Goal: Task Accomplishment & Management: Manage account settings

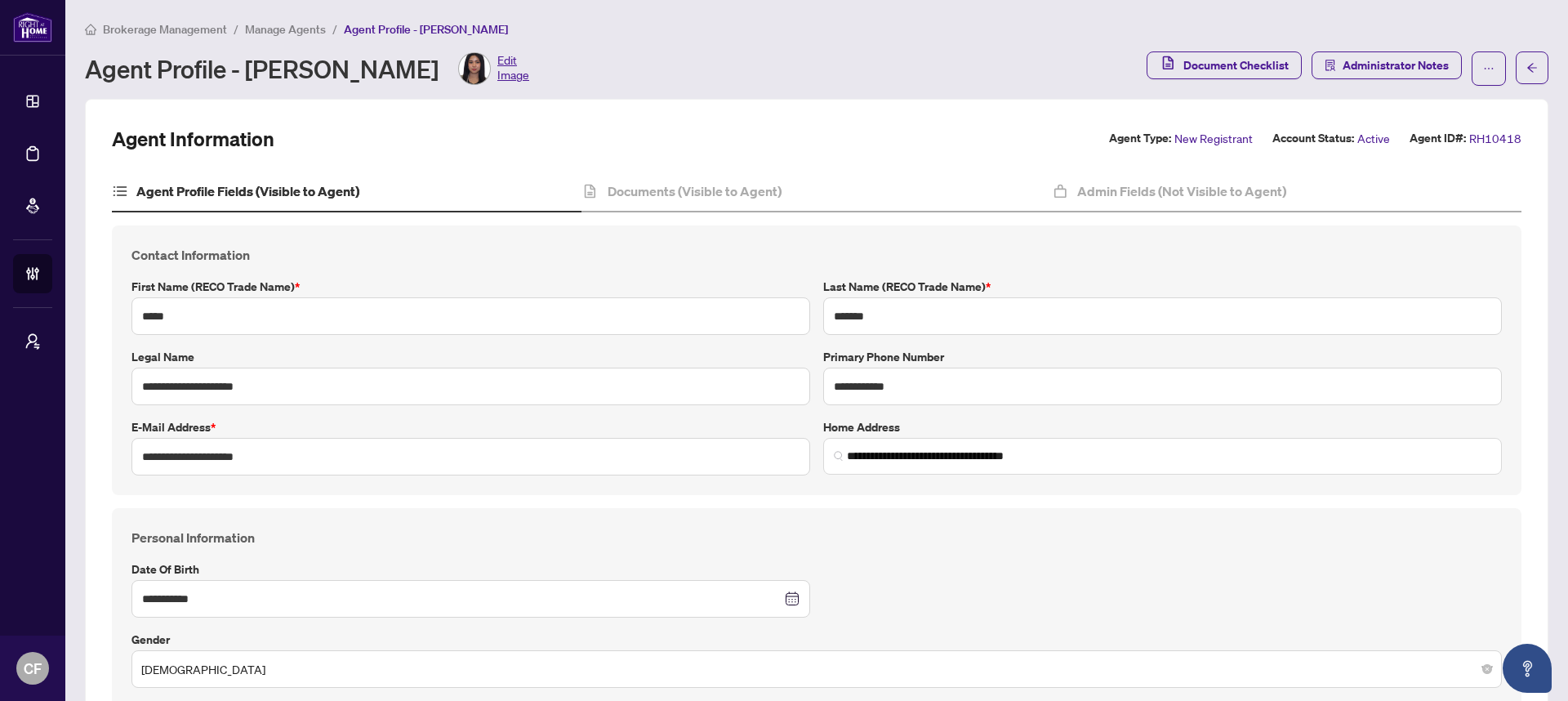
click at [209, 48] on div "Brokerage Management / Manage Agents / Agent Profile - Jorja Orbillo Agent Prof…" at bounding box center [817, 53] width 1464 height 66
click at [203, 38] on div "Brokerage Management / Manage Agents / Agent Profile - Jorja Orbillo Agent Prof…" at bounding box center [817, 53] width 1464 height 66
click at [204, 34] on span "Brokerage Management" at bounding box center [164, 29] width 124 height 15
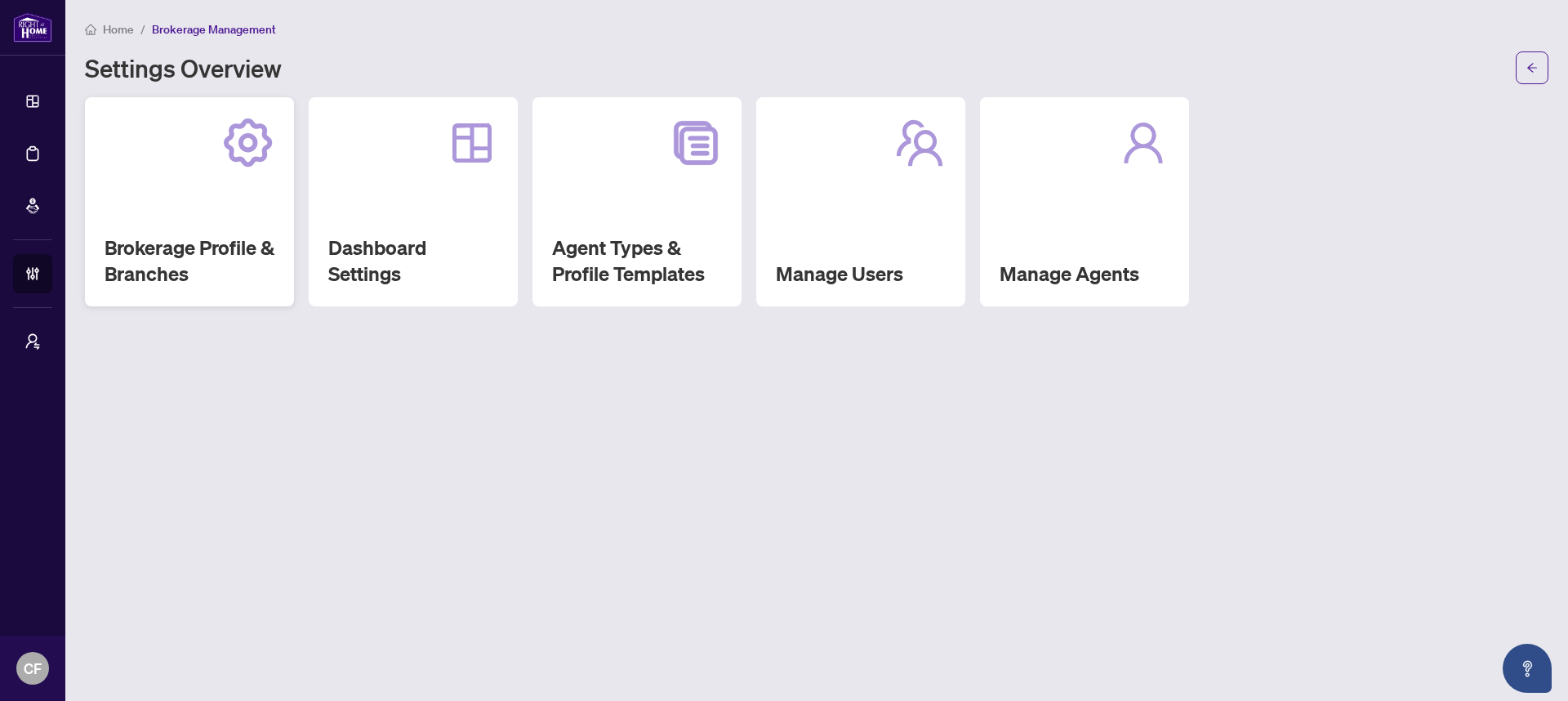
click at [269, 229] on div "Brokerage Profile & Branches" at bounding box center [189, 202] width 209 height 209
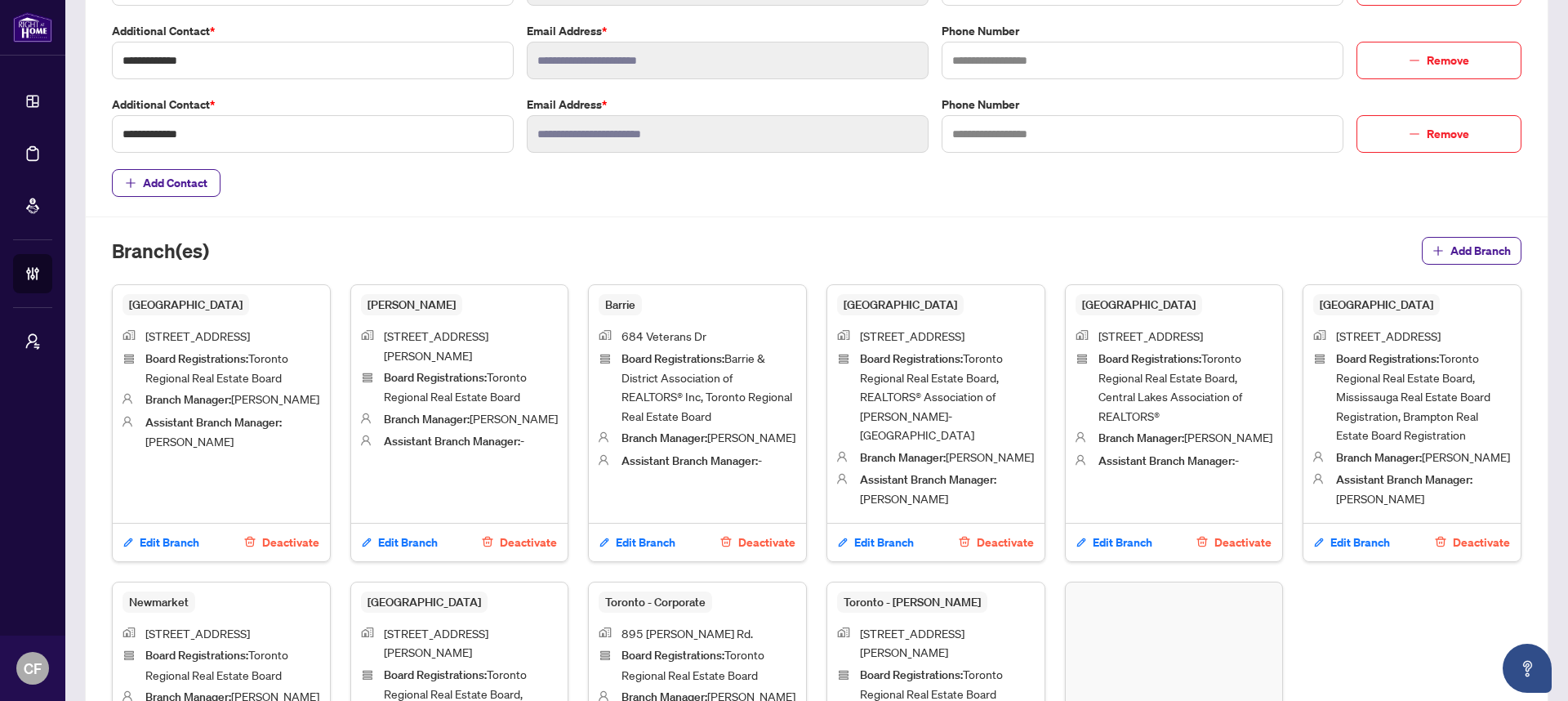
scroll to position [811, 0]
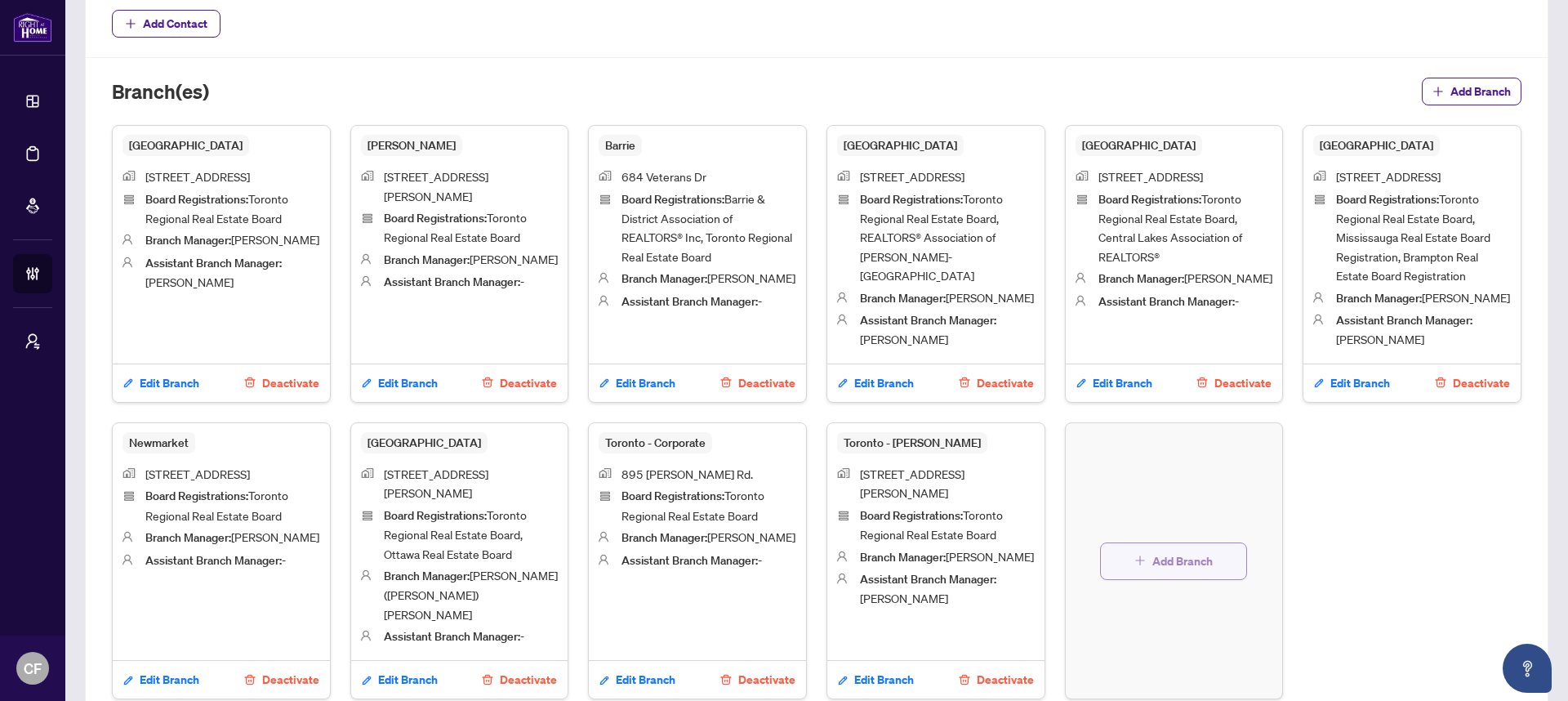
click at [1140, 544] on button "Add Branch" at bounding box center [1173, 561] width 147 height 38
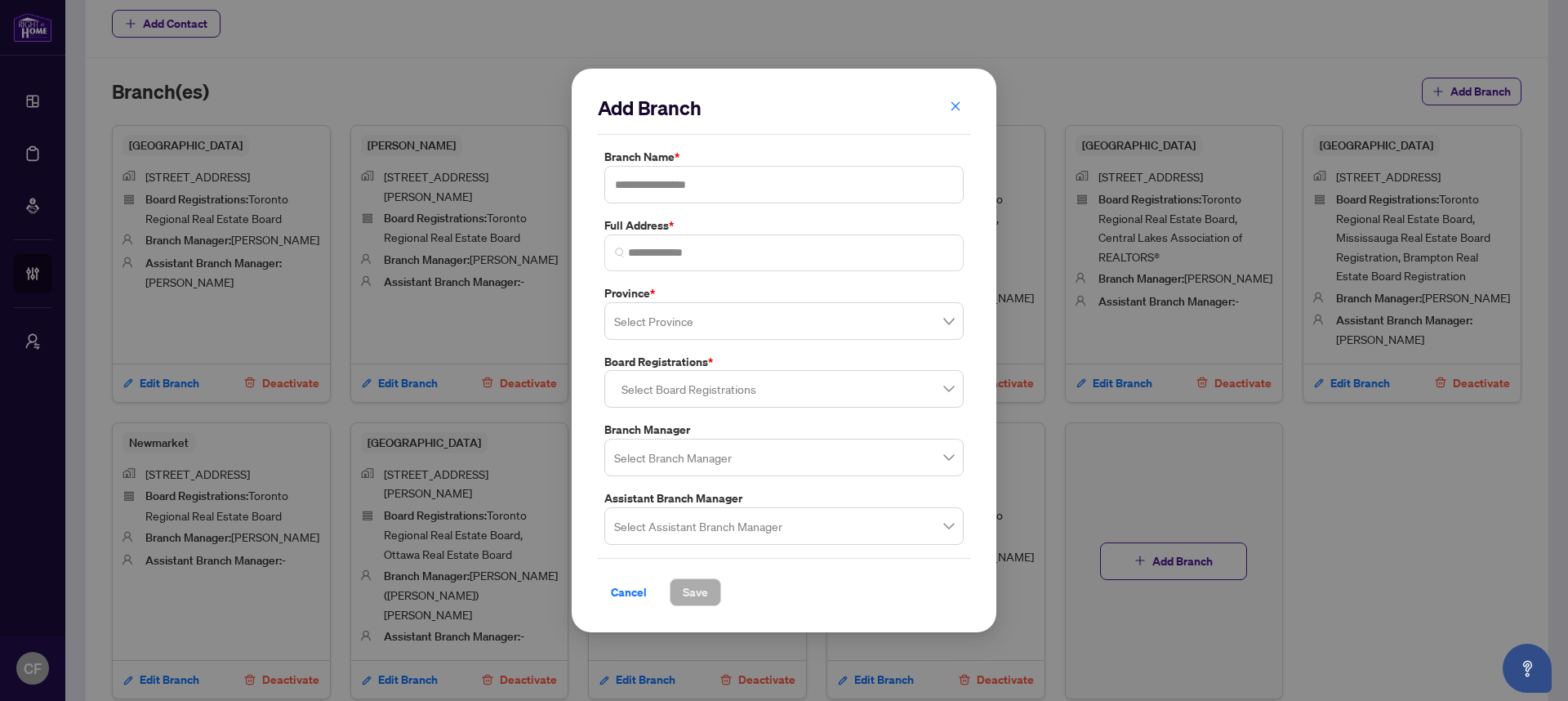
click at [764, 394] on div at bounding box center [783, 388] width 338 height 29
click at [811, 387] on div at bounding box center [783, 388] width 338 height 29
click at [811, 386] on div at bounding box center [783, 388] width 338 height 29
click at [822, 367] on div "Board Registrations * Select Board Registrations No data No data" at bounding box center [784, 381] width 373 height 56
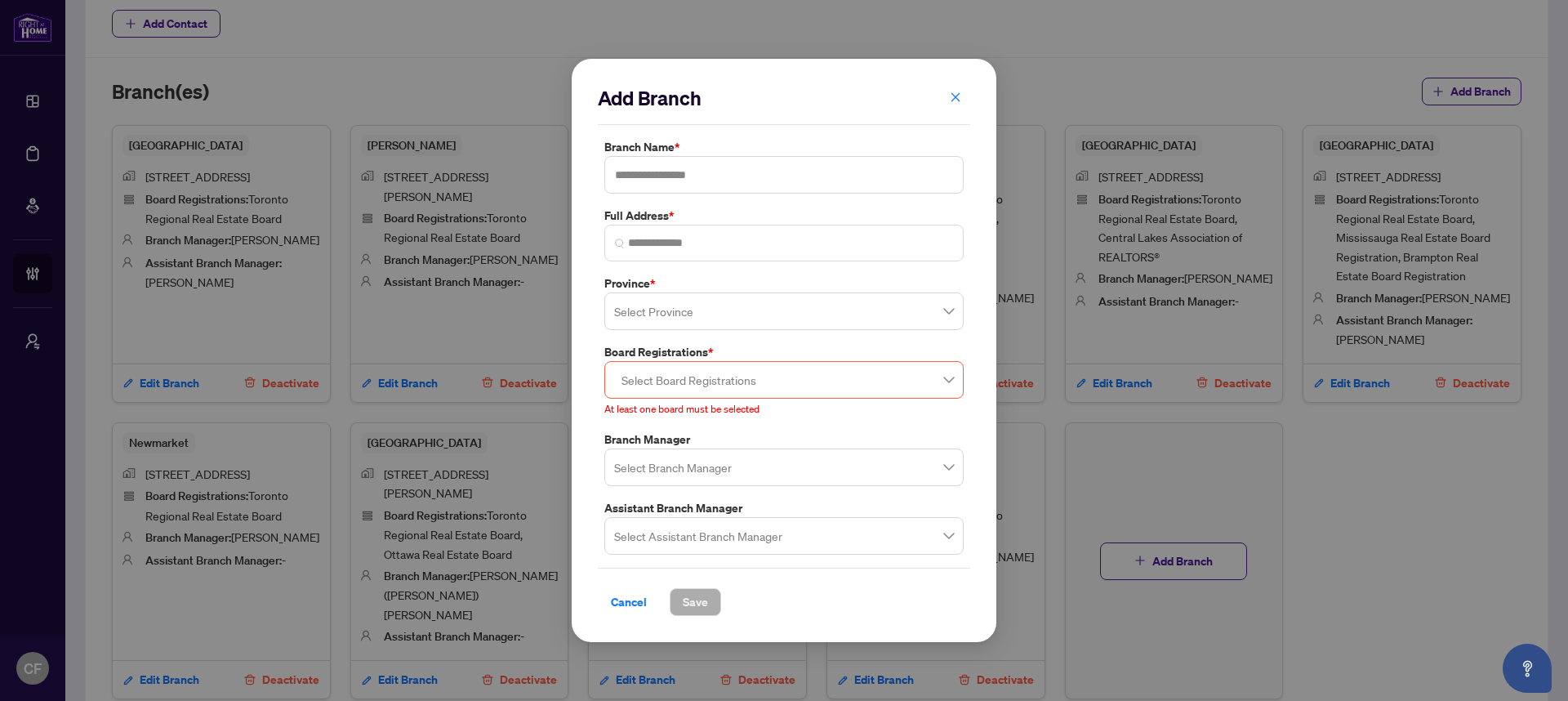
click at [827, 381] on div at bounding box center [783, 380] width 338 height 29
click at [839, 396] on div "Select Board Registrations" at bounding box center [784, 380] width 359 height 38
click at [837, 386] on div at bounding box center [783, 380] width 338 height 29
click at [836, 374] on div at bounding box center [783, 380] width 338 height 29
click at [838, 382] on div at bounding box center [783, 380] width 338 height 29
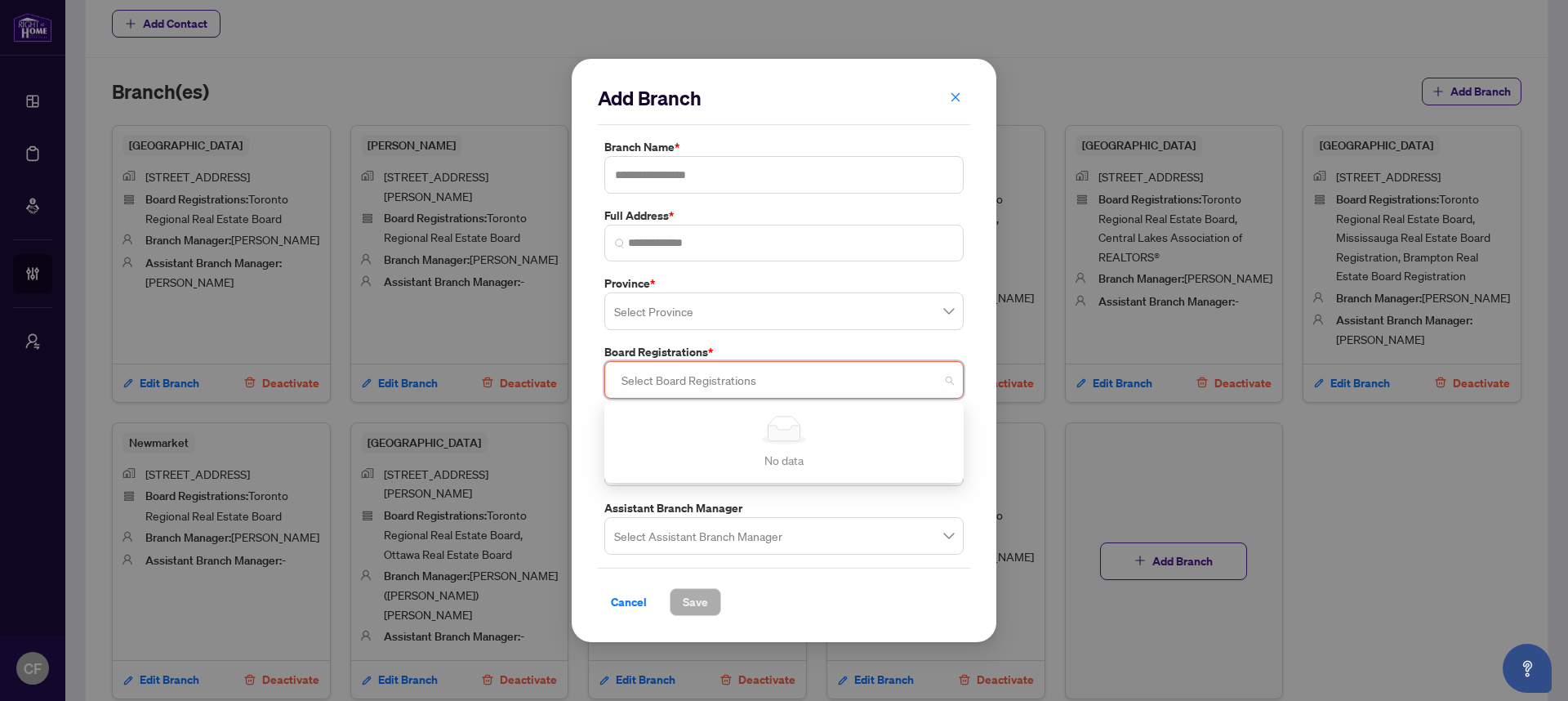
click at [839, 391] on div at bounding box center [783, 380] width 338 height 29
click at [646, 606] on button "Cancel" at bounding box center [629, 602] width 62 height 28
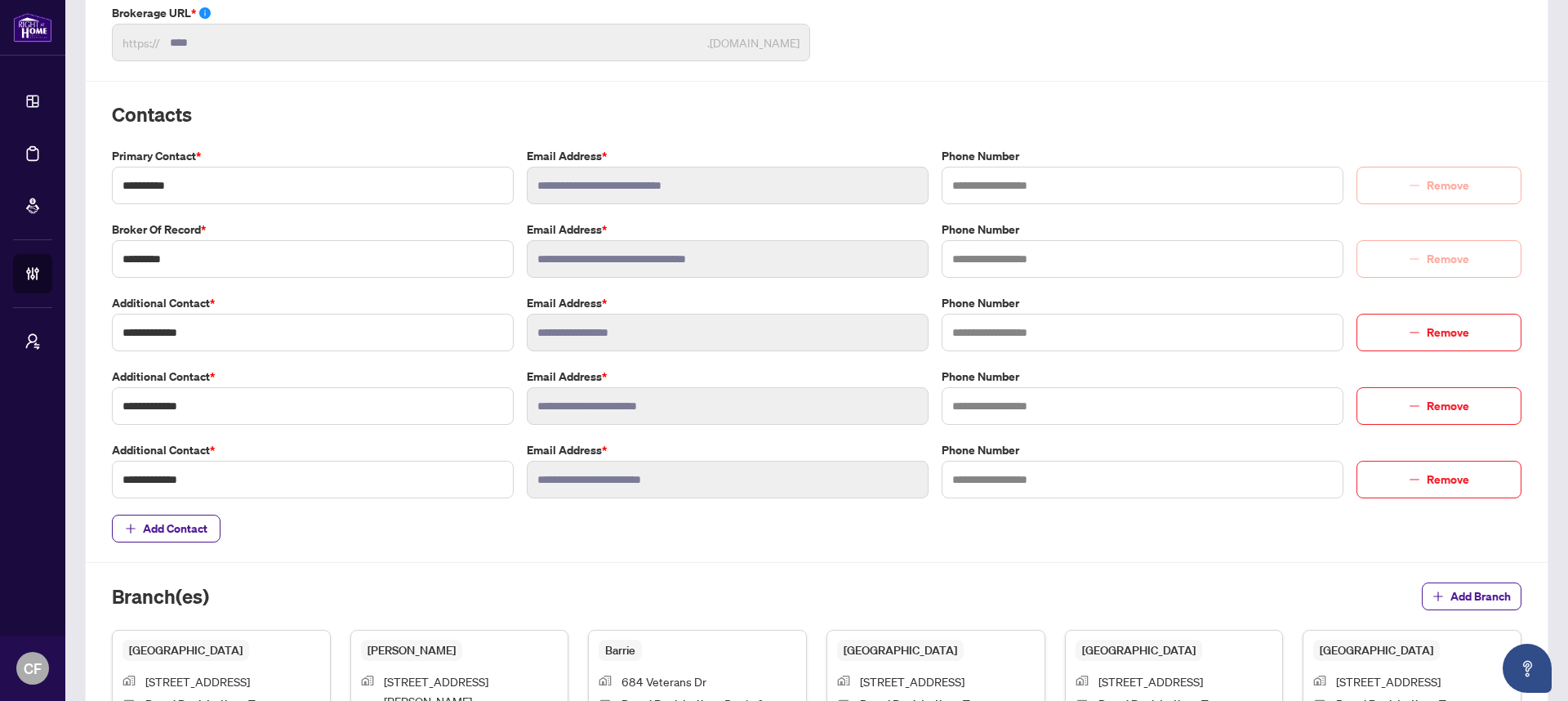
scroll to position [0, 0]
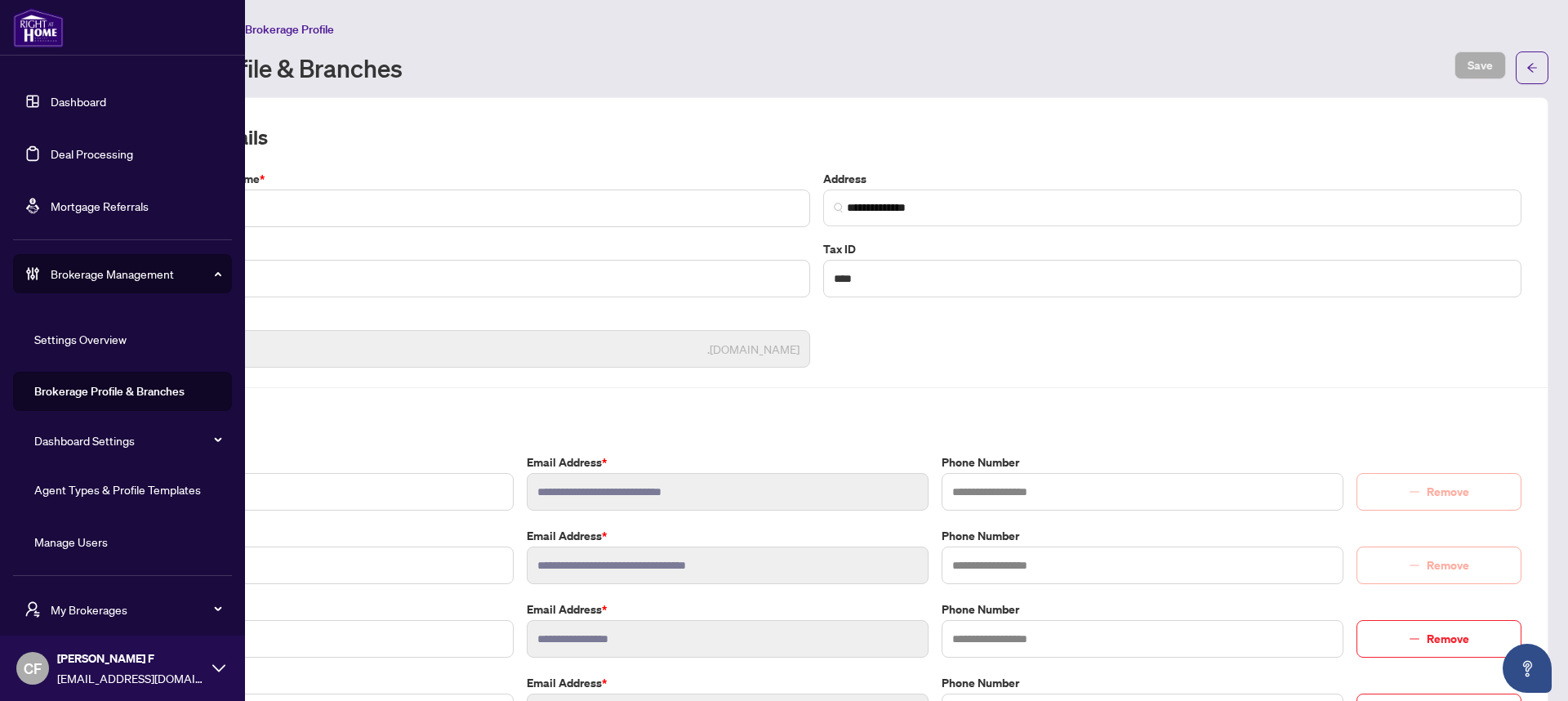
click at [48, 346] on link "Settings Overview" at bounding box center [80, 340] width 93 height 15
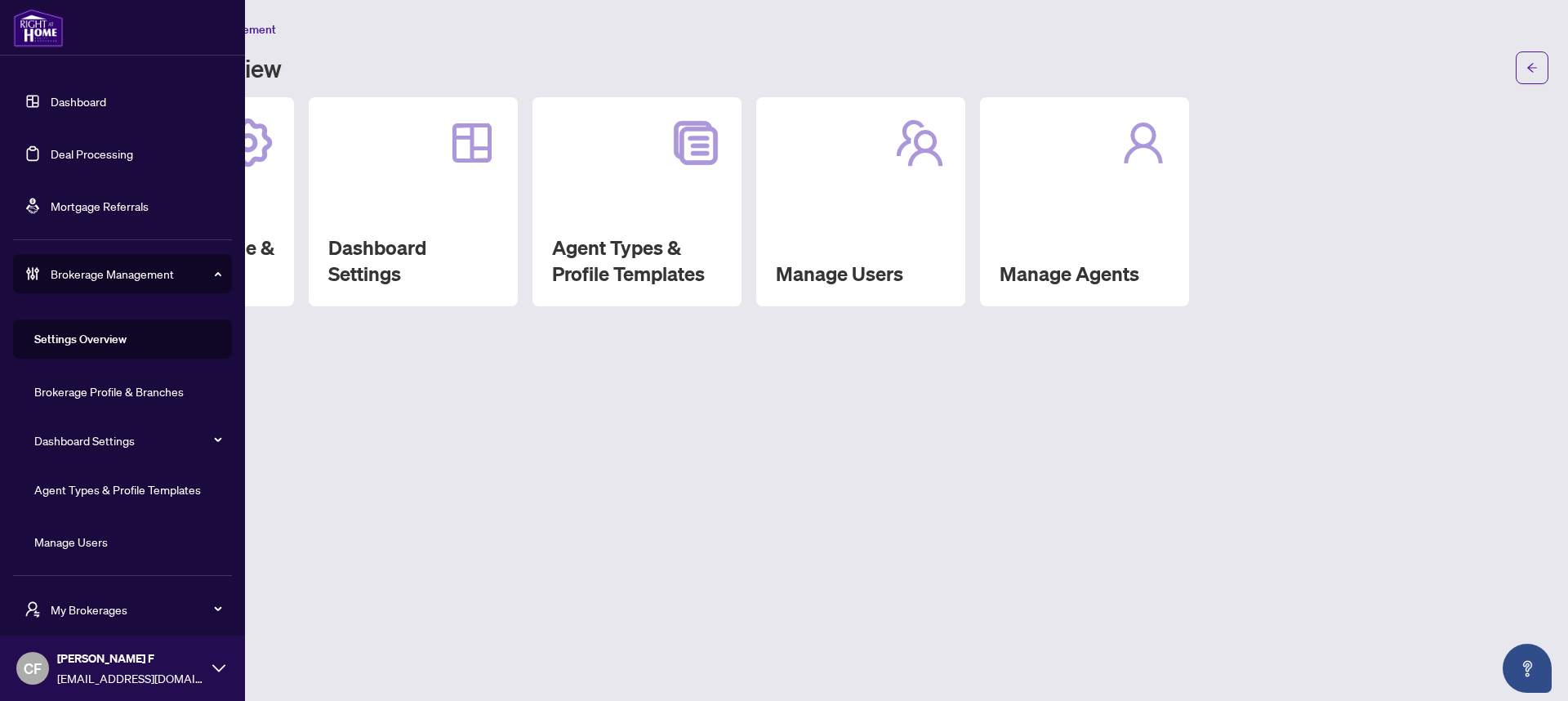
click at [144, 275] on span "Brokerage Management" at bounding box center [136, 274] width 170 height 18
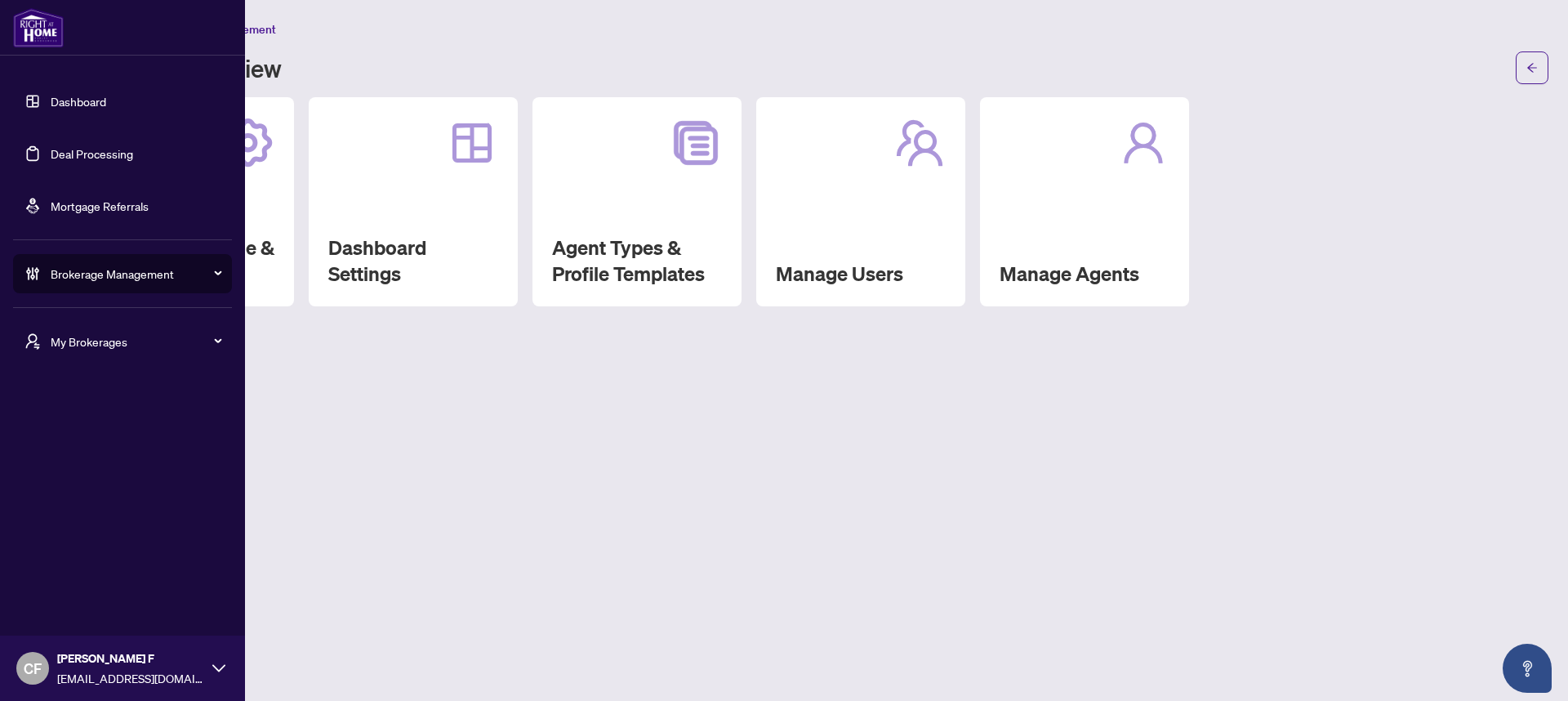
click at [142, 330] on div "My Brokerages" at bounding box center [123, 341] width 219 height 39
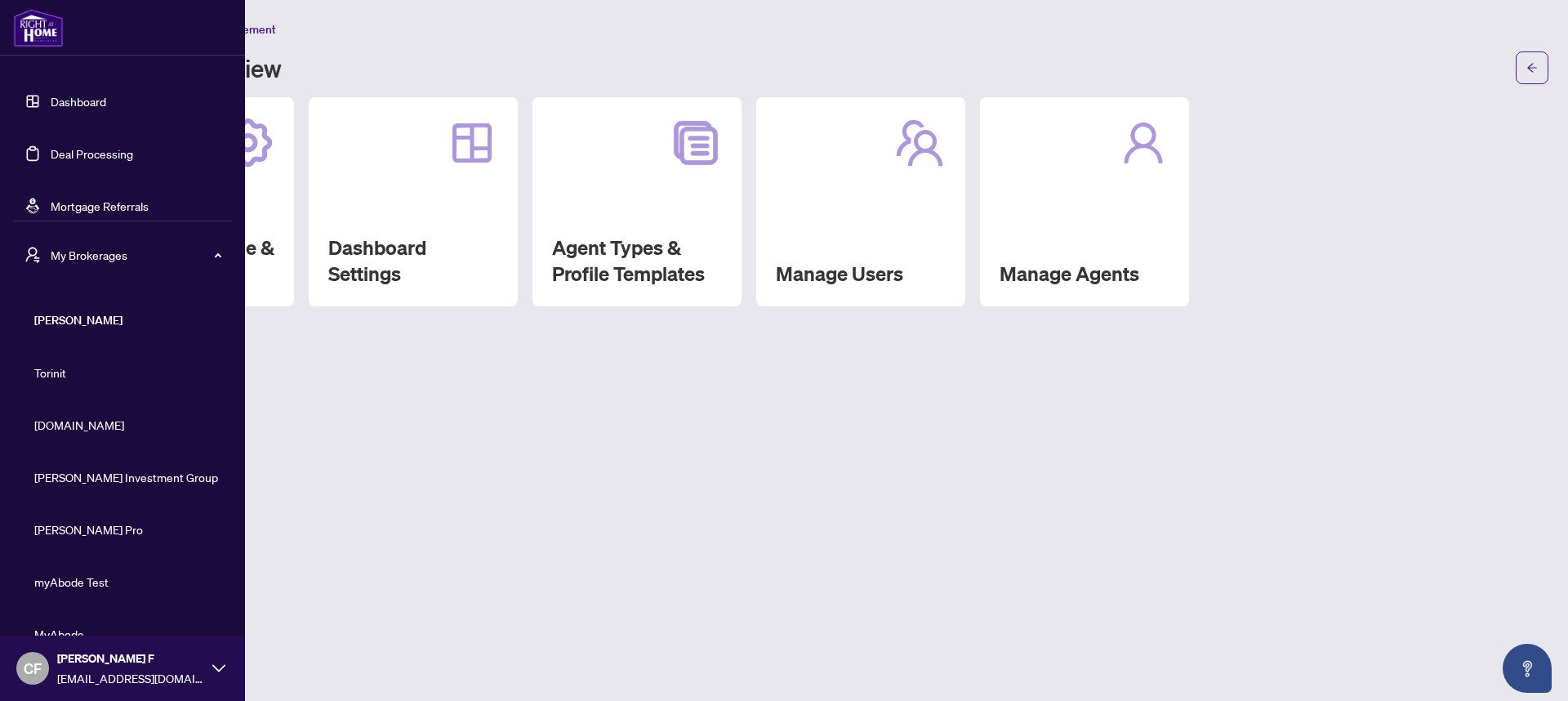
click at [73, 366] on span "Torinit" at bounding box center [127, 373] width 186 height 18
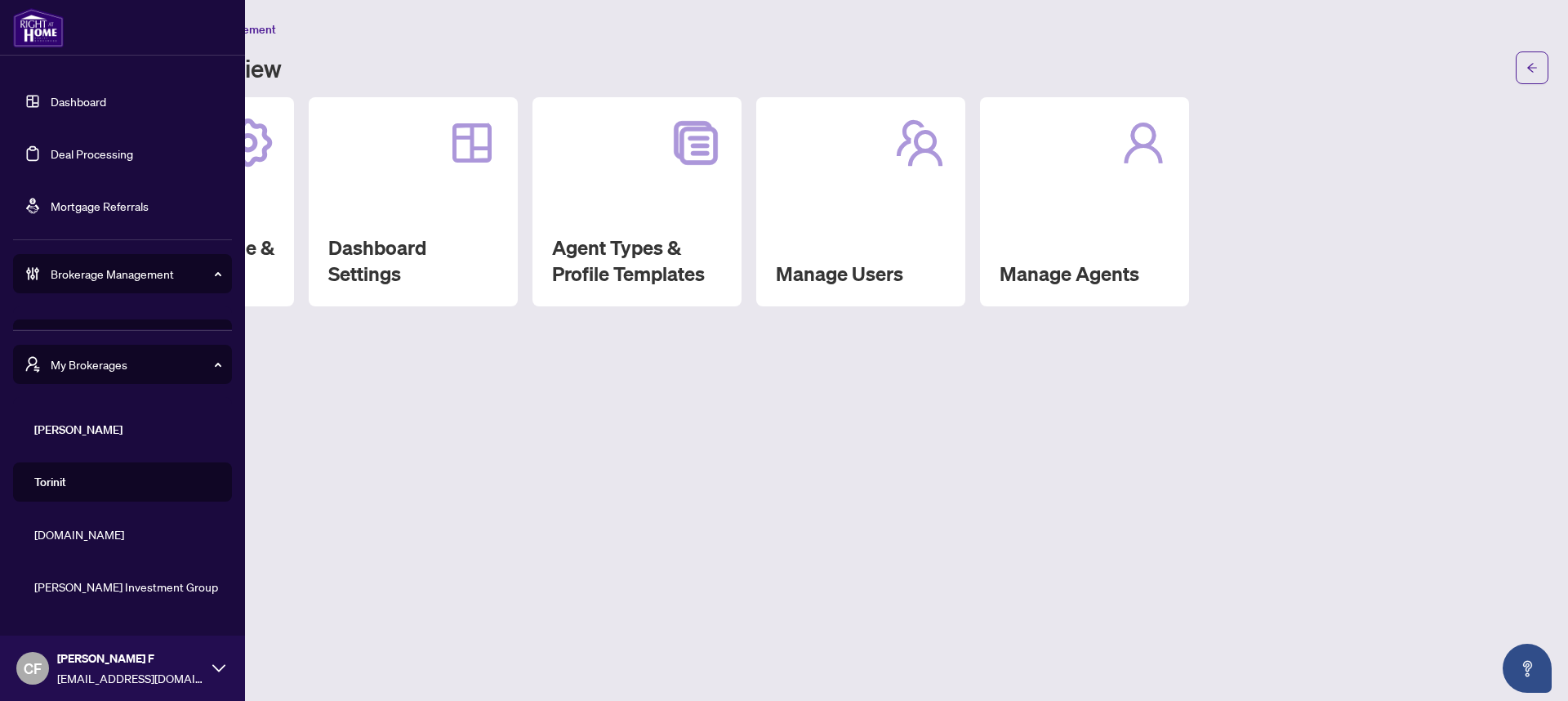
click at [111, 526] on span "Property.ca" at bounding box center [127, 535] width 186 height 18
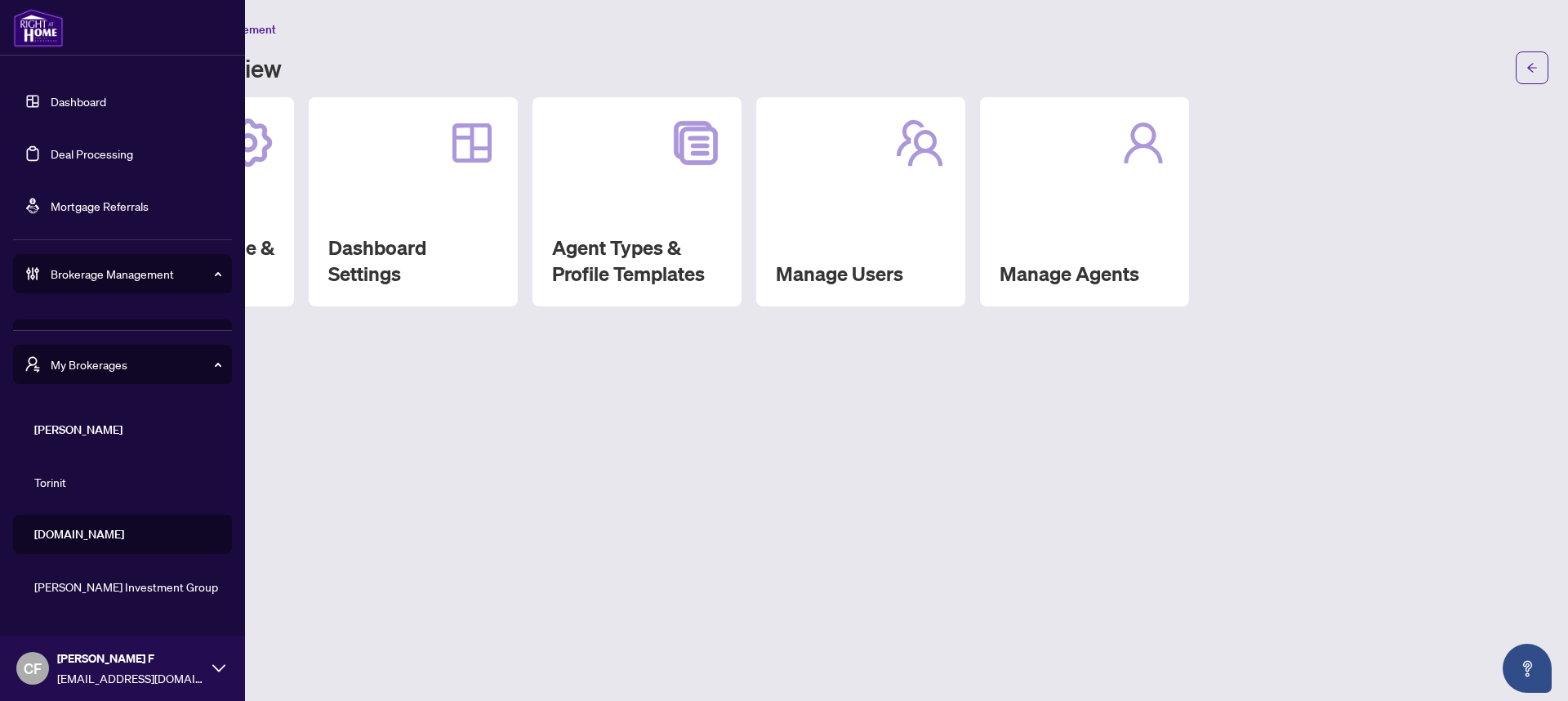
click at [173, 365] on span "My Brokerages" at bounding box center [136, 365] width 170 height 18
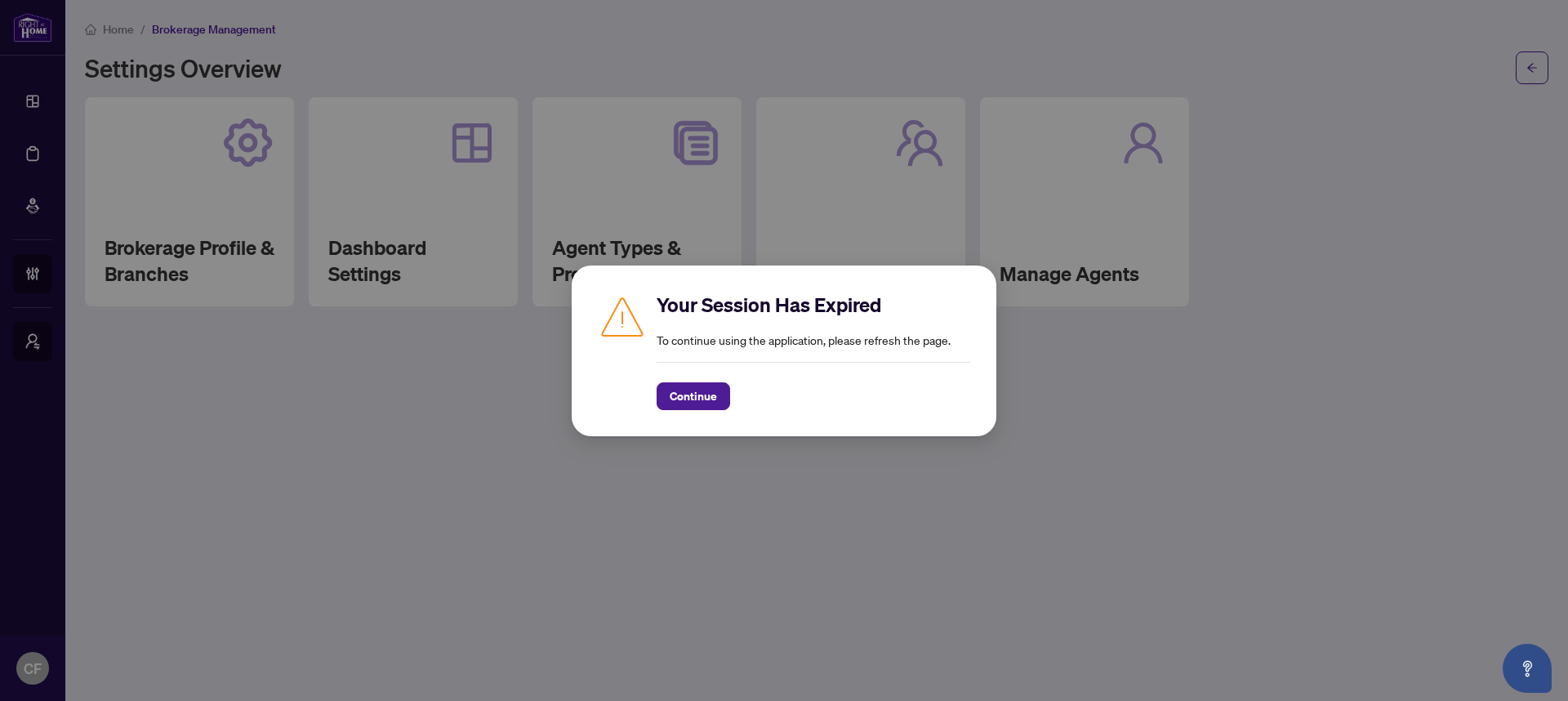
click at [708, 379] on div "Continue" at bounding box center [813, 386] width 314 height 48
click at [676, 405] on span "Continue" at bounding box center [693, 396] width 48 height 26
